Goal: Check status: Check status

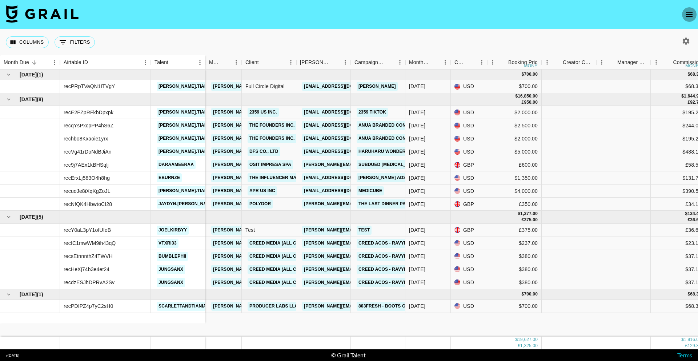
click at [685, 15] on icon "open drawer" at bounding box center [689, 14] width 9 height 9
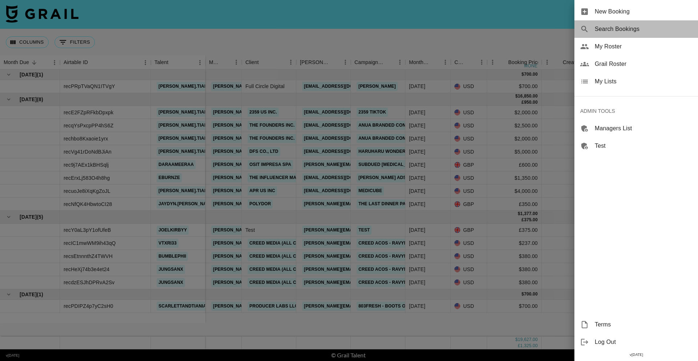
click at [616, 25] on span "Search Bookings" at bounding box center [643, 29] width 97 height 9
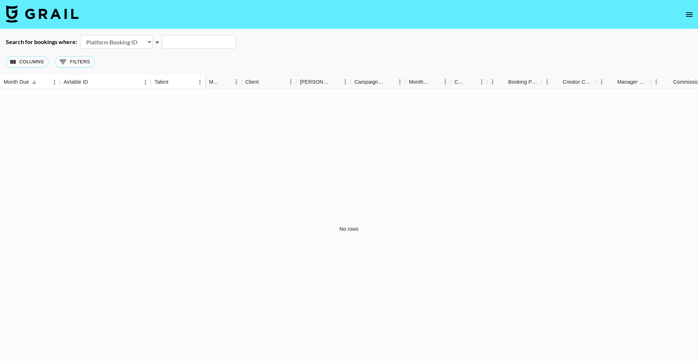
click at [138, 41] on select "Airtable Booking ID Platform Booking ID Platform Campaign ID" at bounding box center [116, 42] width 73 height 14
select select "airtableId"
click at [189, 44] on input "text" at bounding box center [199, 42] width 74 height 14
paste input "recI58rmPVNJBHqNo"
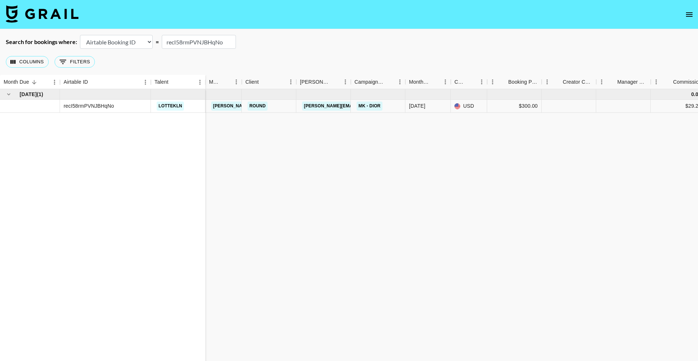
type input "recI58rmPVNJBHqNo"
